Goal: Information Seeking & Learning: Learn about a topic

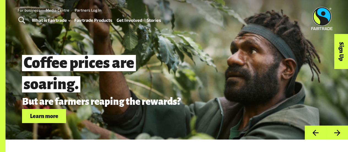
click at [46, 31] on link "How Fairtrade works" at bounding box center [58, 35] width 61 height 9
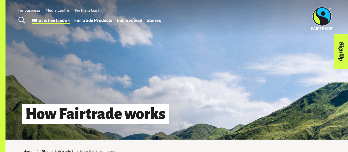
click at [56, 17] on link "What is Fairtrade" at bounding box center [51, 20] width 38 height 8
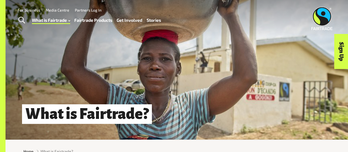
click at [86, 22] on link "Fairtrade Products" at bounding box center [93, 20] width 38 height 8
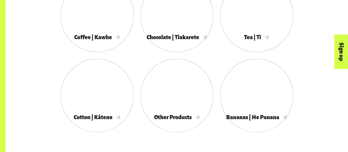
scroll to position [330, 0]
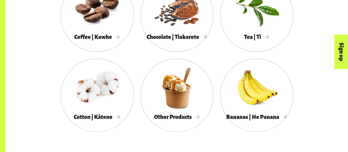
click at [187, 86] on div at bounding box center [176, 88] width 73 height 48
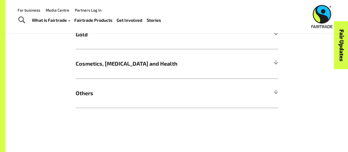
scroll to position [529, 0]
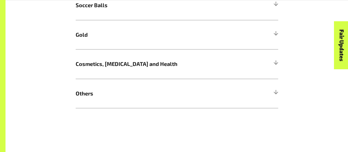
click at [106, 64] on span "Cosmetics, [MEDICAL_DATA] and Health" at bounding box center [152, 64] width 152 height 8
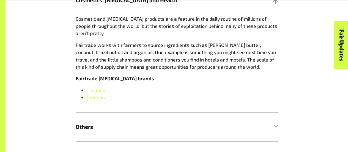
scroll to position [600, 0]
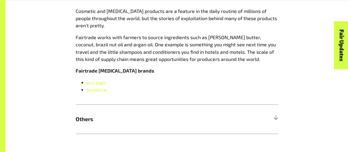
click at [94, 92] on link "Jeuneora" at bounding box center [97, 89] width 20 height 6
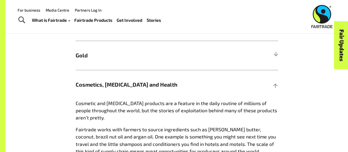
click at [115, 79] on h5 "Cosmetics, [MEDICAL_DATA] and Health" at bounding box center [177, 84] width 203 height 29
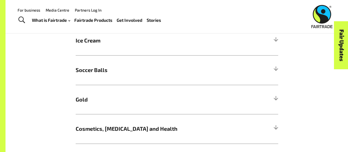
scroll to position [464, 0]
click at [100, 48] on h5 "Ice Cream" at bounding box center [177, 40] width 203 height 29
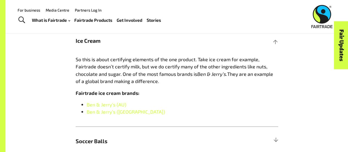
click at [99, 105] on link "Ben & Jerry’s (AU)" at bounding box center [107, 104] width 40 height 6
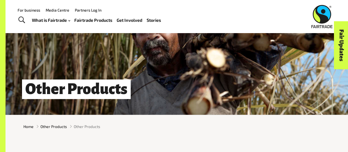
scroll to position [24, 0]
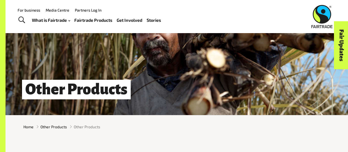
click at [102, 22] on link "Fairtrade Products" at bounding box center [93, 20] width 38 height 8
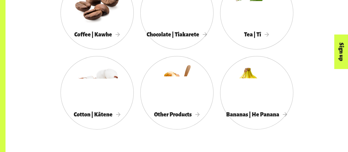
scroll to position [331, 0]
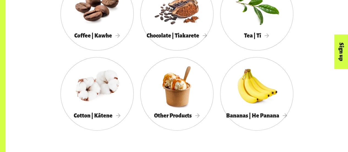
click at [188, 34] on span "Chocolate | Tiakarete" at bounding box center [177, 35] width 61 height 6
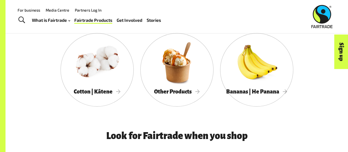
scroll to position [338, 0]
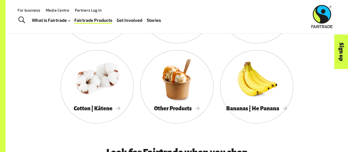
click at [183, 82] on div at bounding box center [176, 79] width 73 height 48
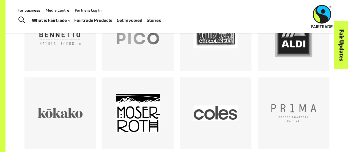
scroll to position [346, 0]
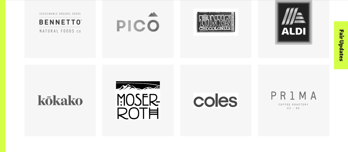
click at [188, 113] on div at bounding box center [215, 99] width 71 height 71
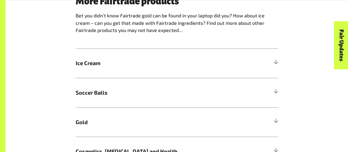
scroll to position [442, 0]
click at [110, 97] on span "Soccer Balls" at bounding box center [152, 92] width 152 height 8
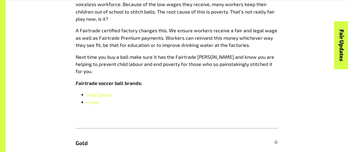
scroll to position [578, 0]
click at [100, 91] on span "Jinta Sports" at bounding box center [100, 94] width 26 height 6
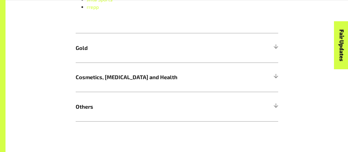
scroll to position [673, 0]
click at [94, 62] on h5 "Cosmetics, [MEDICAL_DATA] and Health" at bounding box center [177, 76] width 203 height 29
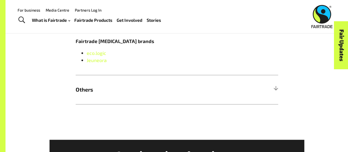
scroll to position [629, 0]
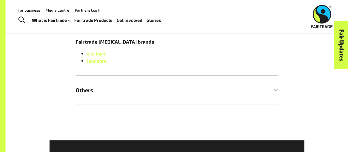
click at [89, 63] on link "Jeuneora" at bounding box center [97, 61] width 20 height 6
